Goal: Task Accomplishment & Management: Manage account settings

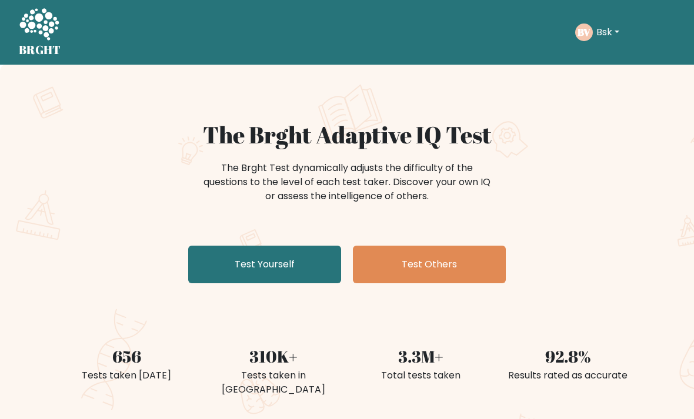
click at [614, 26] on button "Bsk" at bounding box center [608, 32] width 30 height 15
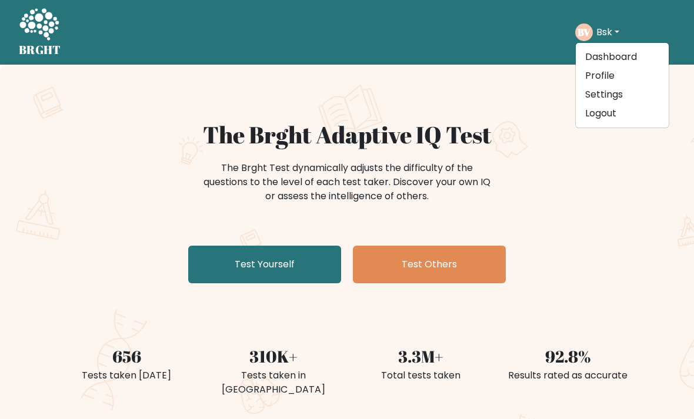
click at [605, 73] on link "Profile" at bounding box center [622, 75] width 93 height 19
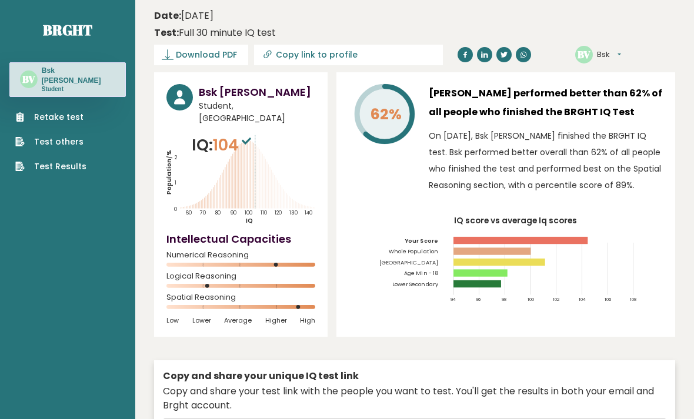
click at [613, 51] on button "Bsk" at bounding box center [609, 55] width 24 height 12
click at [629, 109] on link "Settings" at bounding box center [630, 108] width 65 height 17
click at [609, 54] on button "Bsk" at bounding box center [609, 55] width 24 height 12
click at [643, 75] on link "Dashboard" at bounding box center [630, 73] width 65 height 17
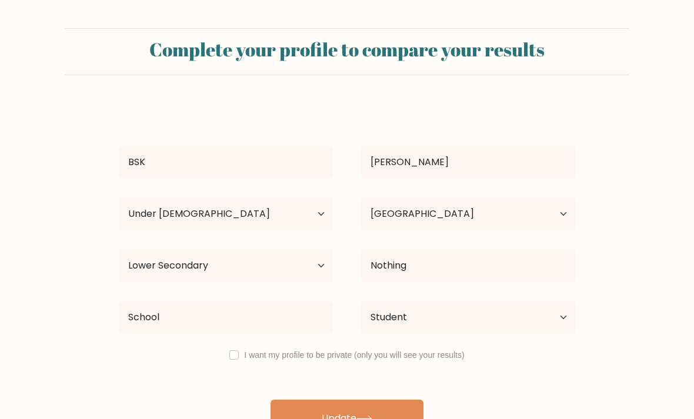
select select "min_18"
select select "IN"
select select "lower_secondary"
select select "student"
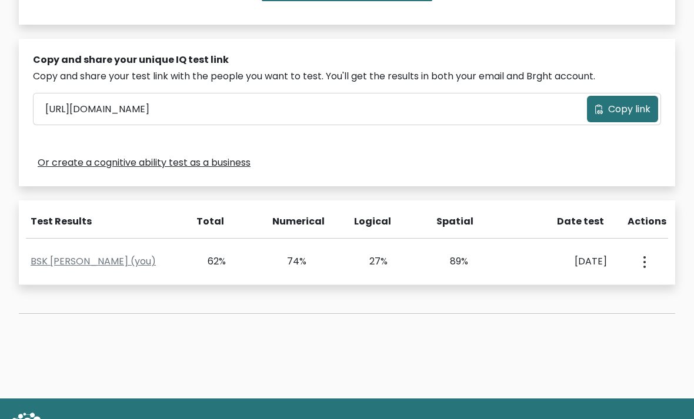
scroll to position [346, 0]
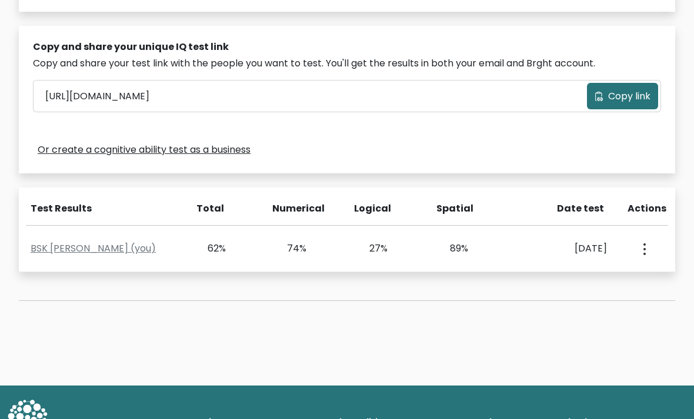
click at [532, 404] on div "Privacy Terms and conditions Research Method Contact" at bounding box center [347, 422] width 694 height 53
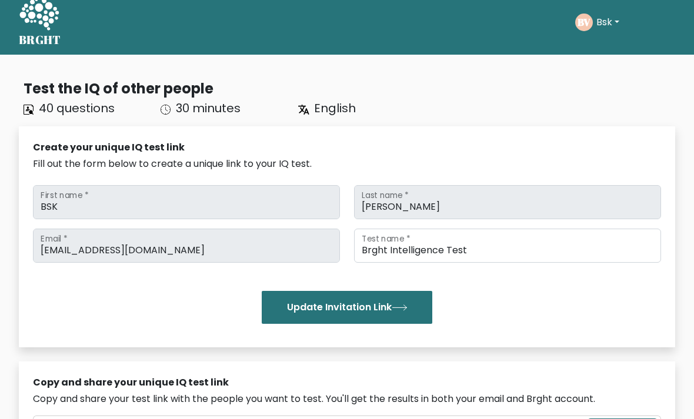
scroll to position [0, 0]
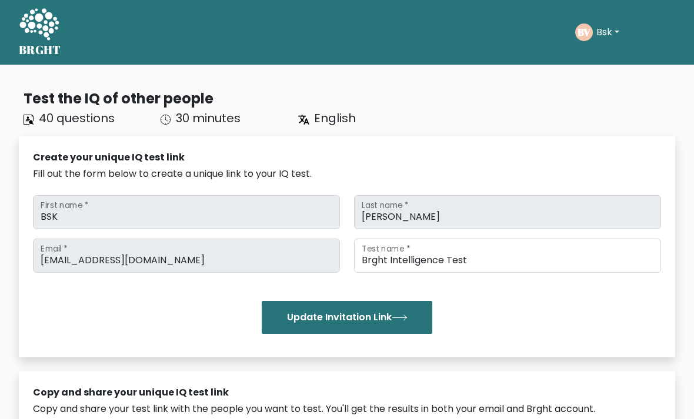
click at [611, 38] on button "Bsk" at bounding box center [608, 32] width 30 height 15
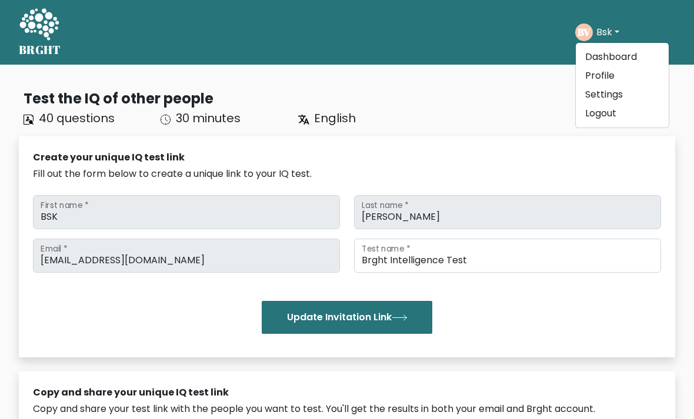
click at [646, 57] on link "Dashboard" at bounding box center [622, 57] width 93 height 19
click at [611, 73] on link "Profile" at bounding box center [622, 75] width 93 height 19
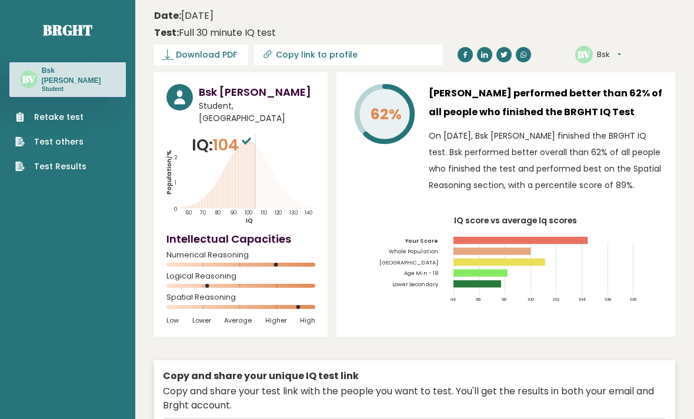
click at [602, 53] on button "Bsk" at bounding box center [609, 55] width 24 height 12
click at [636, 85] on link "Profile" at bounding box center [630, 90] width 65 height 17
click at [619, 46] on div "BV Bsk Dashboard Profile Settings Logout" at bounding box center [598, 55] width 46 height 18
click at [612, 49] on button "Bsk" at bounding box center [609, 55] width 24 height 12
click at [642, 109] on link "Settings" at bounding box center [630, 108] width 65 height 17
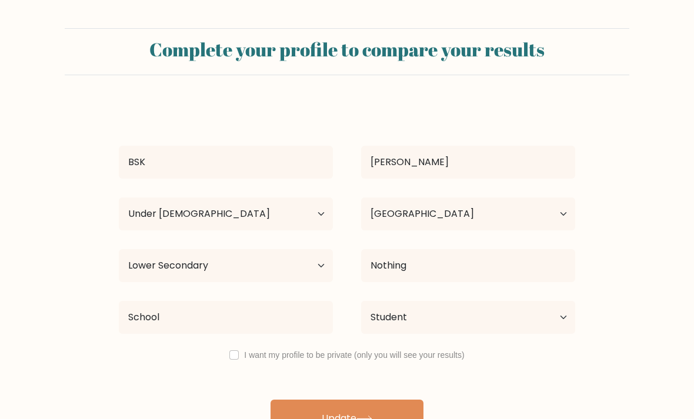
select select "min_18"
select select "IN"
select select "lower_secondary"
select select "student"
click at [316, 274] on select "Highest education level No schooling Primary Lower Secondary Upper Secondary Oc…" at bounding box center [226, 265] width 214 height 33
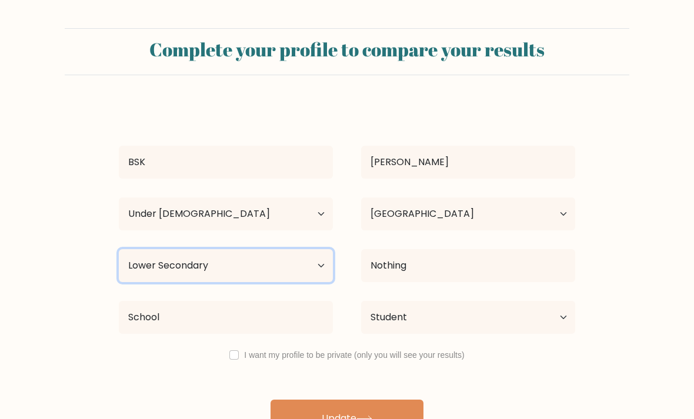
select select "upper_secondary"
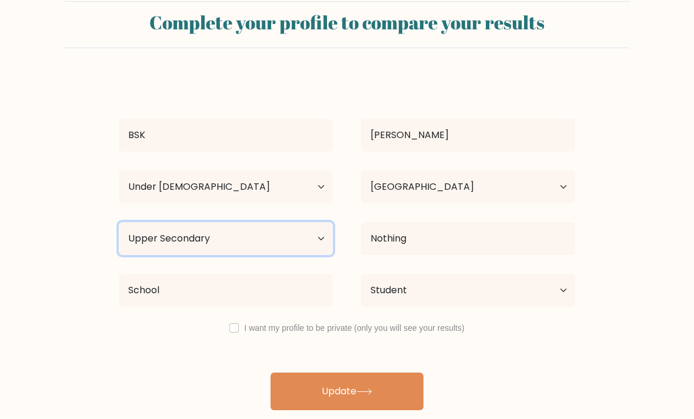
scroll to position [38, 0]
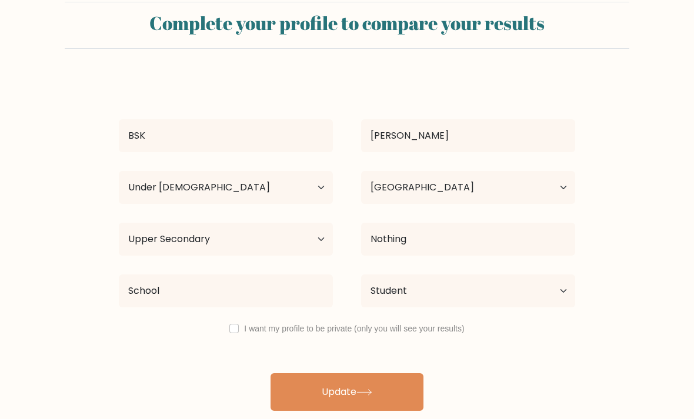
click at [404, 390] on button "Update" at bounding box center [347, 393] width 153 height 38
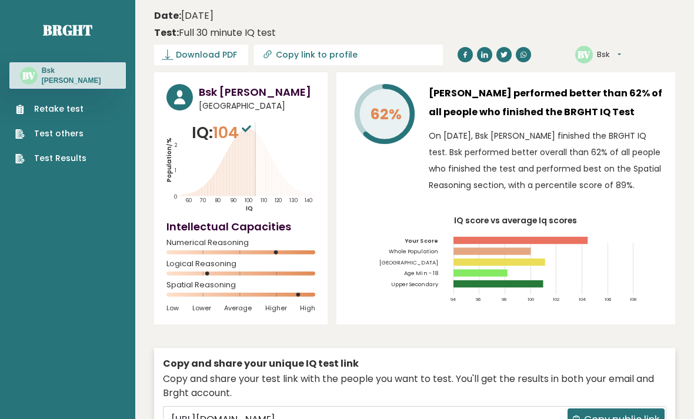
click at [621, 54] on button "Bsk" at bounding box center [609, 55] width 24 height 12
click at [639, 106] on link "Settings" at bounding box center [630, 108] width 65 height 17
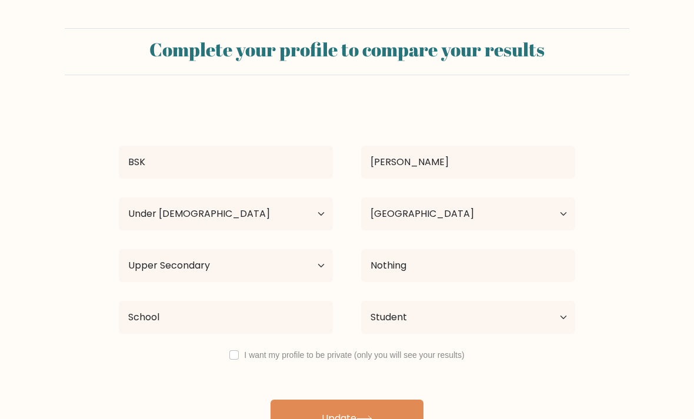
select select "min_18"
select select "IN"
select select "upper_secondary"
select select "student"
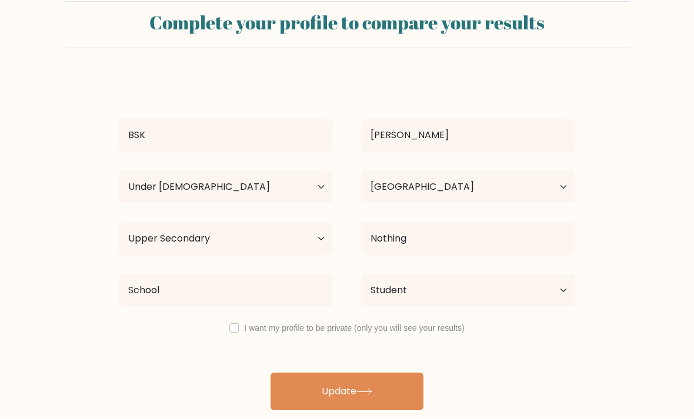
scroll to position [38, 0]
click at [396, 386] on button "Update" at bounding box center [347, 393] width 153 height 38
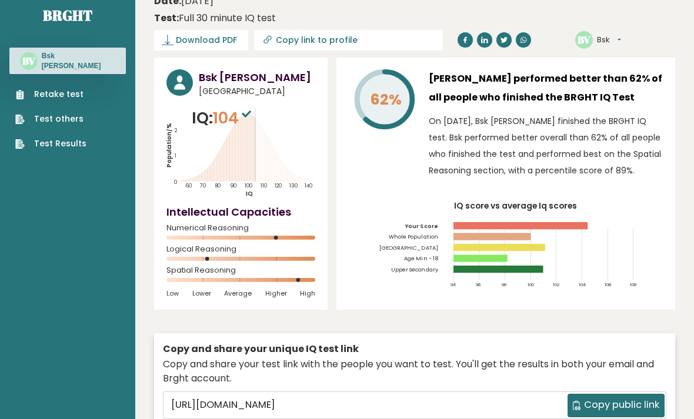
scroll to position [16, 0]
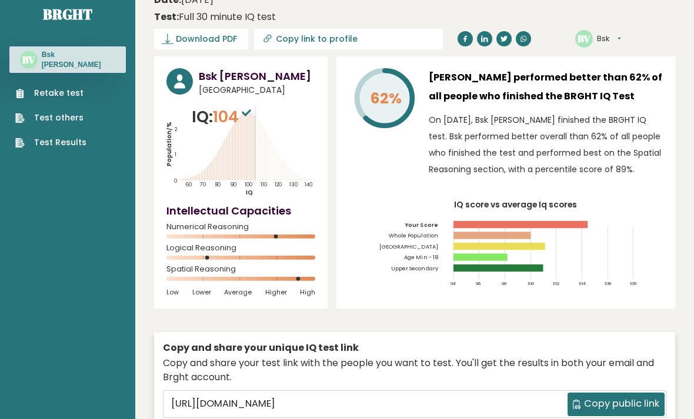
click at [609, 39] on button "Bsk" at bounding box center [609, 39] width 24 height 12
click at [636, 78] on link "Profile" at bounding box center [630, 74] width 65 height 17
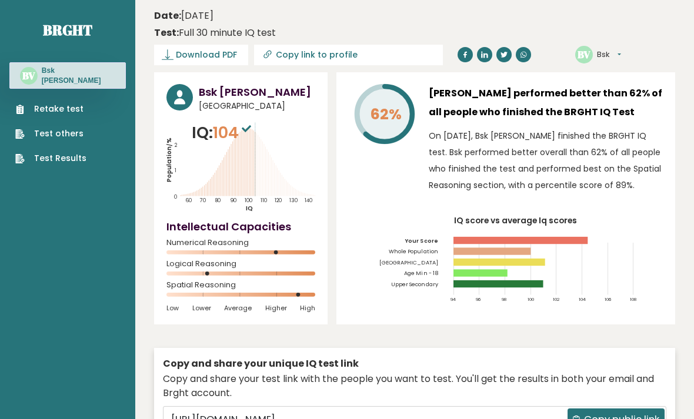
click at [611, 49] on button "Bsk" at bounding box center [609, 55] width 24 height 12
click at [631, 112] on link "Settings" at bounding box center [630, 108] width 65 height 17
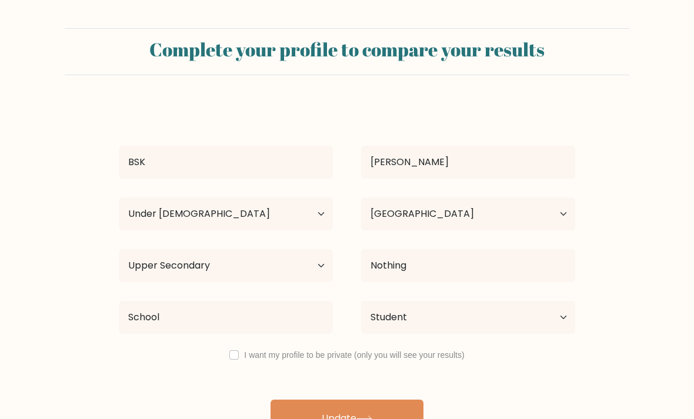
select select "min_18"
select select "IN"
select select "upper_secondary"
select select "student"
click at [306, 271] on select "Highest education level No schooling Primary Lower Secondary Upper Secondary Oc…" at bounding box center [226, 265] width 214 height 33
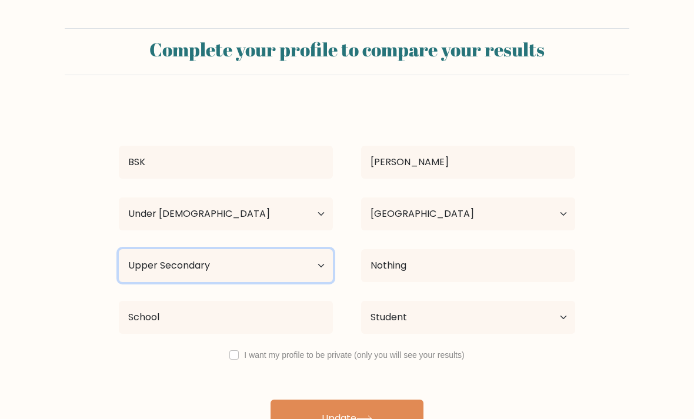
select select "lower_secondary"
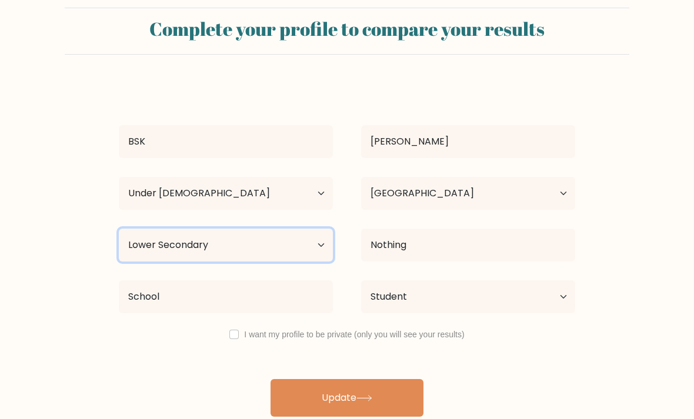
scroll to position [22, 0]
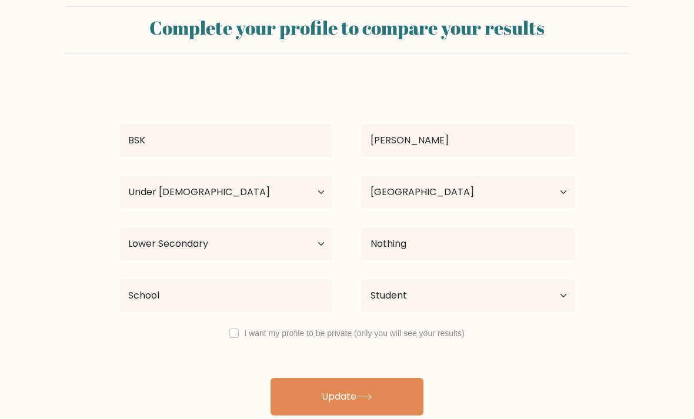
click at [358, 398] on button "Update" at bounding box center [347, 397] width 153 height 38
